Goal: Task Accomplishment & Management: Use online tool/utility

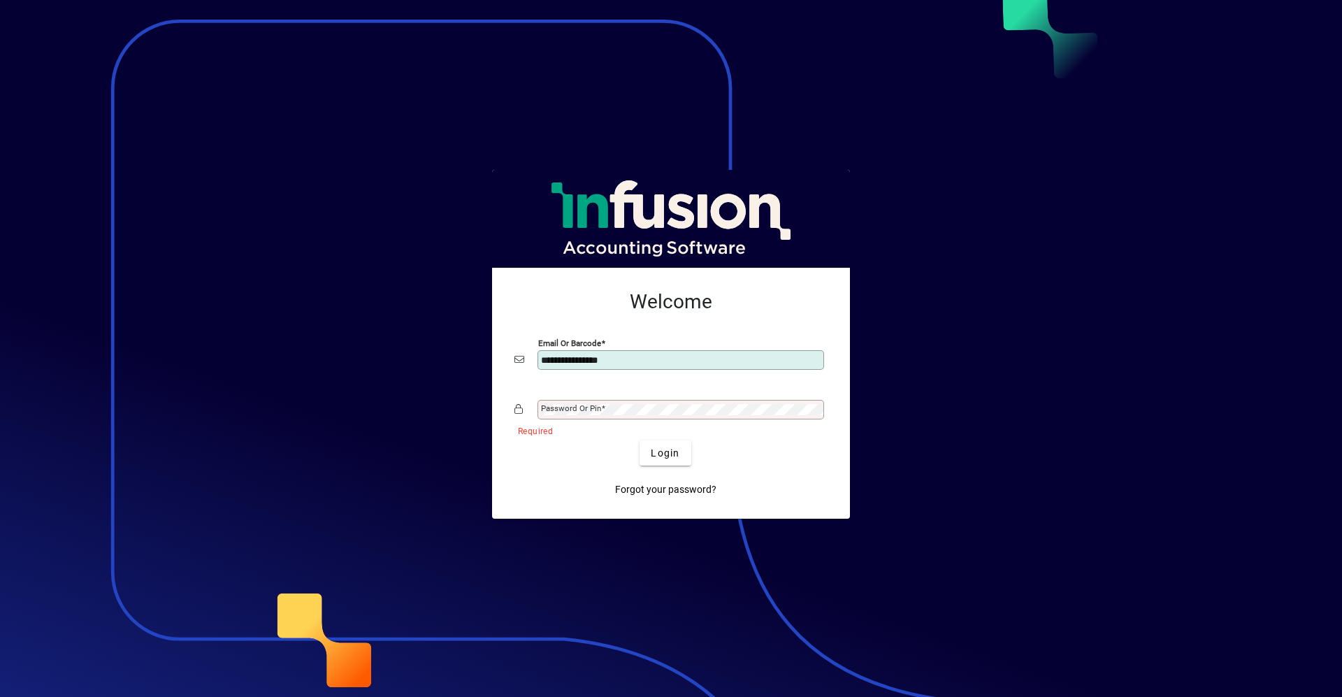
type input "**********"
click at [640, 440] on button "Login" at bounding box center [665, 452] width 51 height 25
